Goal: Task Accomplishment & Management: Manage account settings

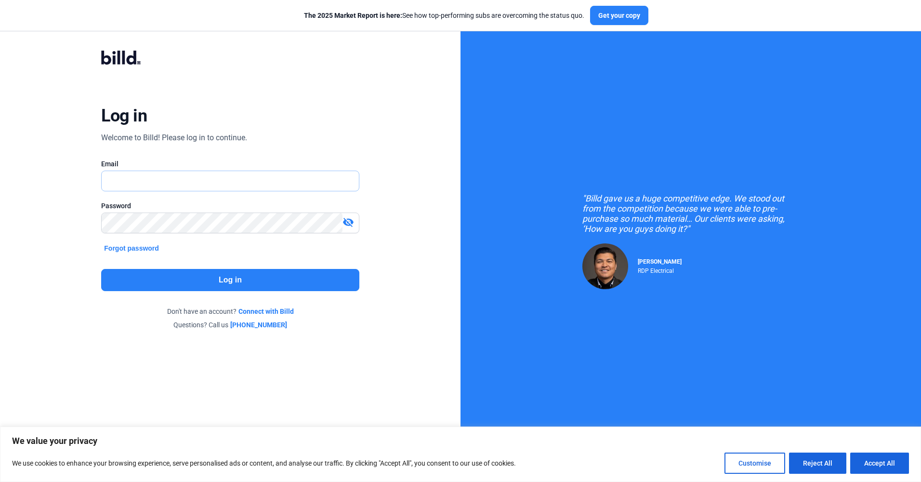
type input "[EMAIL_ADDRESS][DOMAIN_NAME]"
click at [254, 276] on button "Log in" at bounding box center [230, 280] width 258 height 22
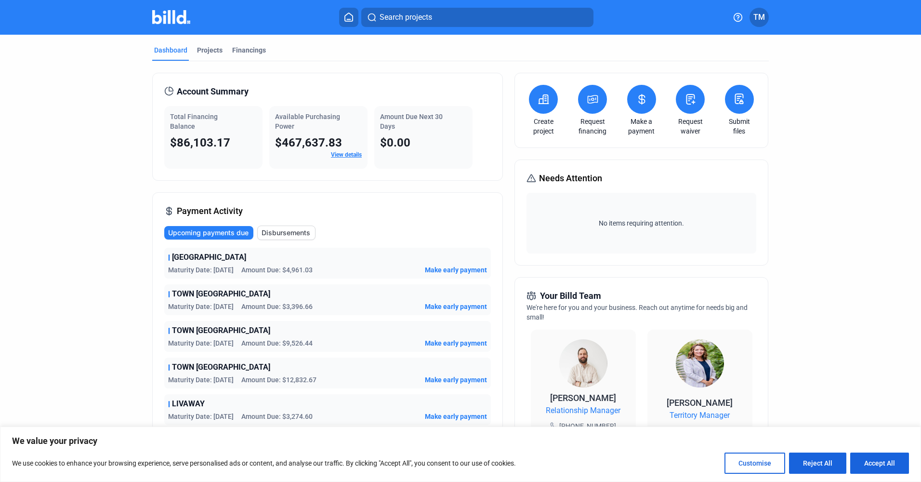
click at [345, 153] on link "View details" at bounding box center [346, 154] width 31 height 7
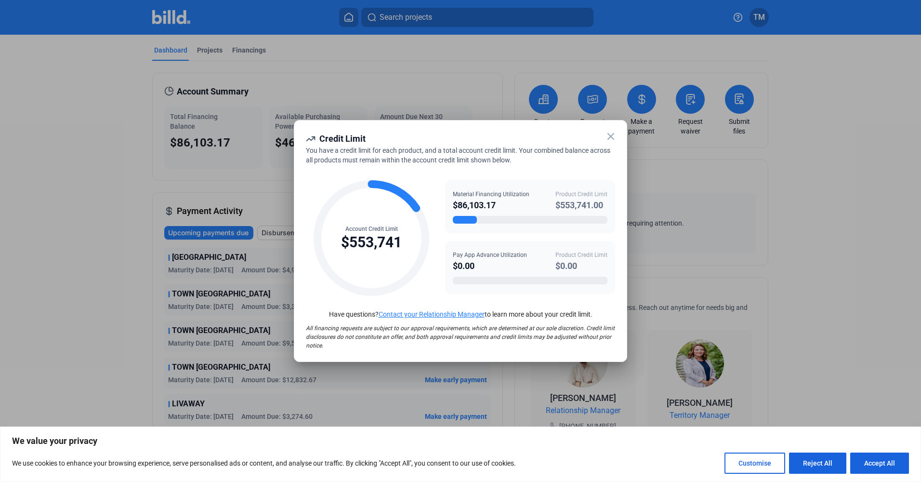
click at [610, 134] on icon at bounding box center [611, 137] width 12 height 12
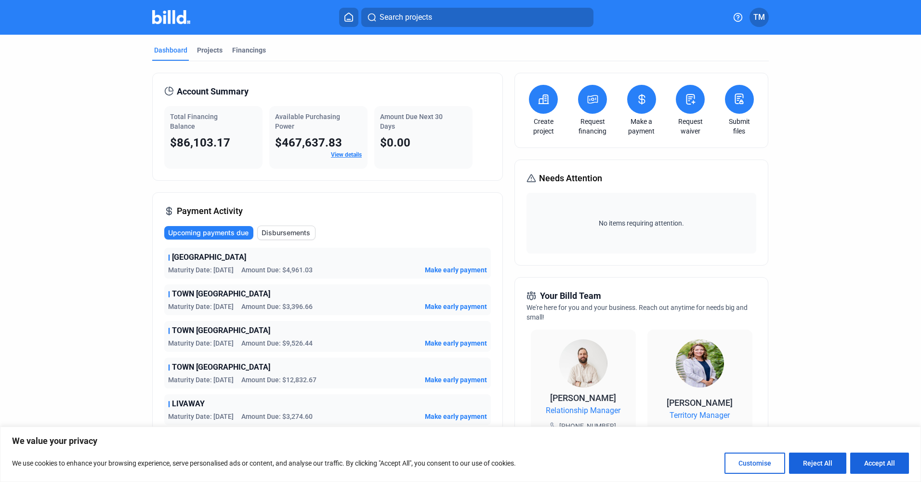
click at [276, 231] on span "Disbursements" at bounding box center [286, 233] width 49 height 10
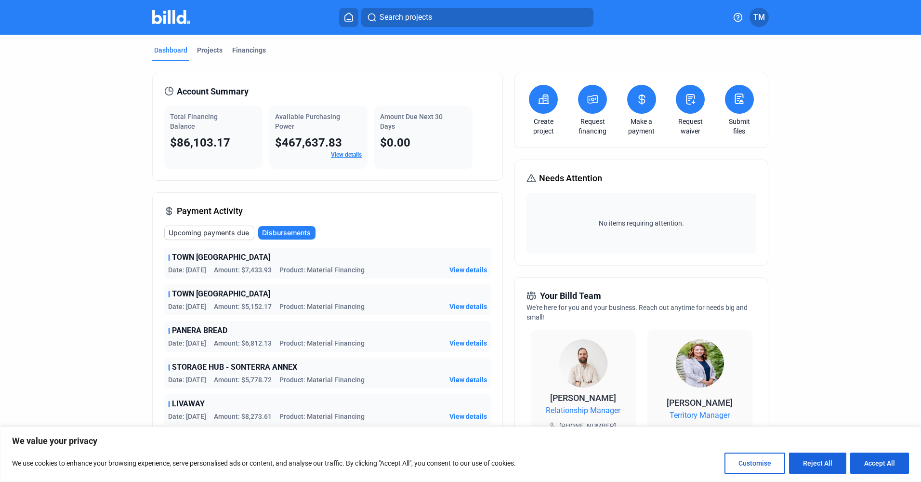
click at [454, 267] on span "View details" at bounding box center [468, 270] width 38 height 10
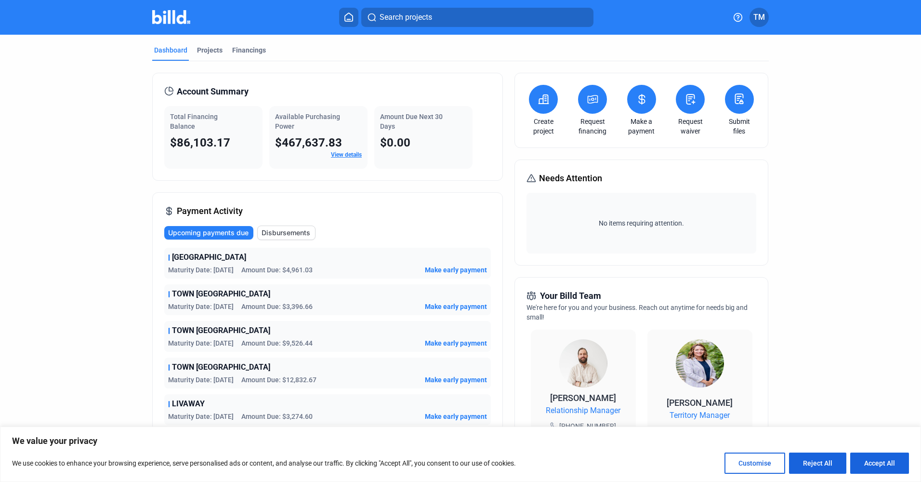
click at [759, 19] on span "TM" at bounding box center [759, 18] width 12 height 12
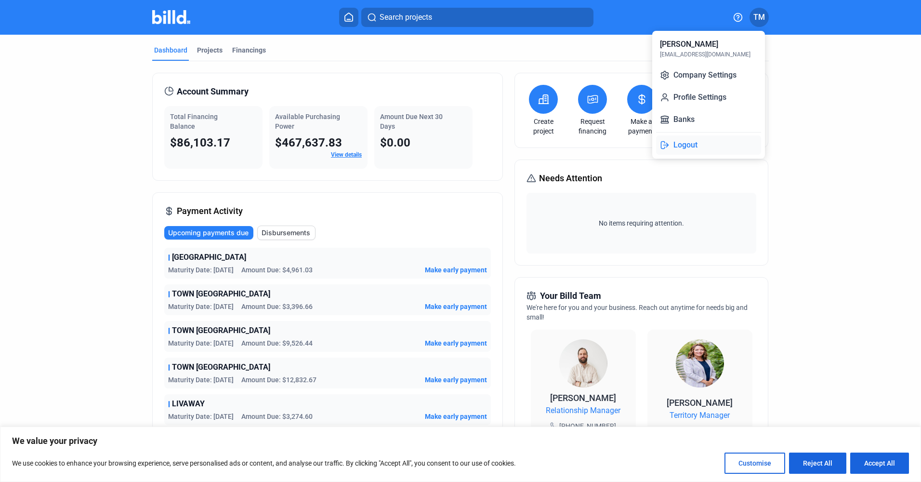
click at [701, 144] on button "Logout" at bounding box center [708, 144] width 105 height 19
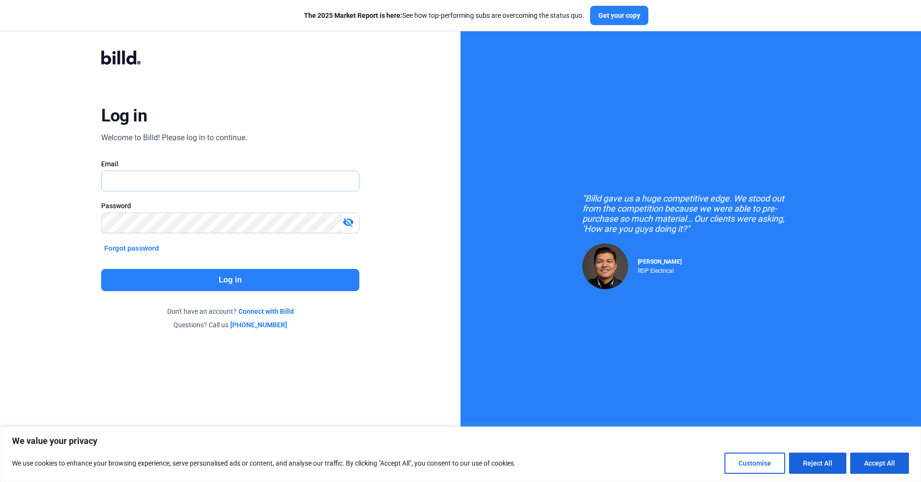
type input "[EMAIL_ADDRESS][DOMAIN_NAME]"
